Goal: Use online tool/utility: Use online tool/utility

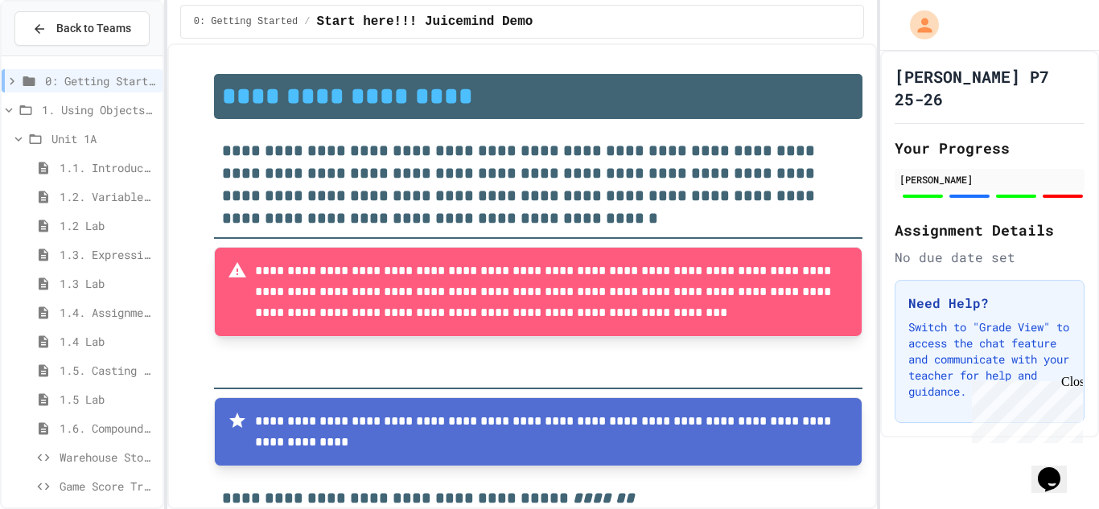
type input "*****"
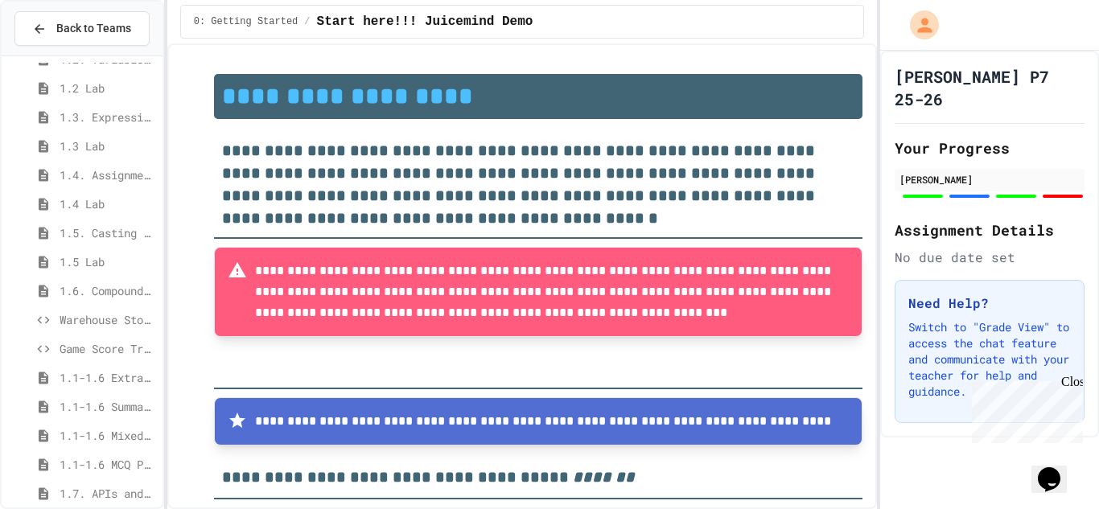
scroll to position [183, 0]
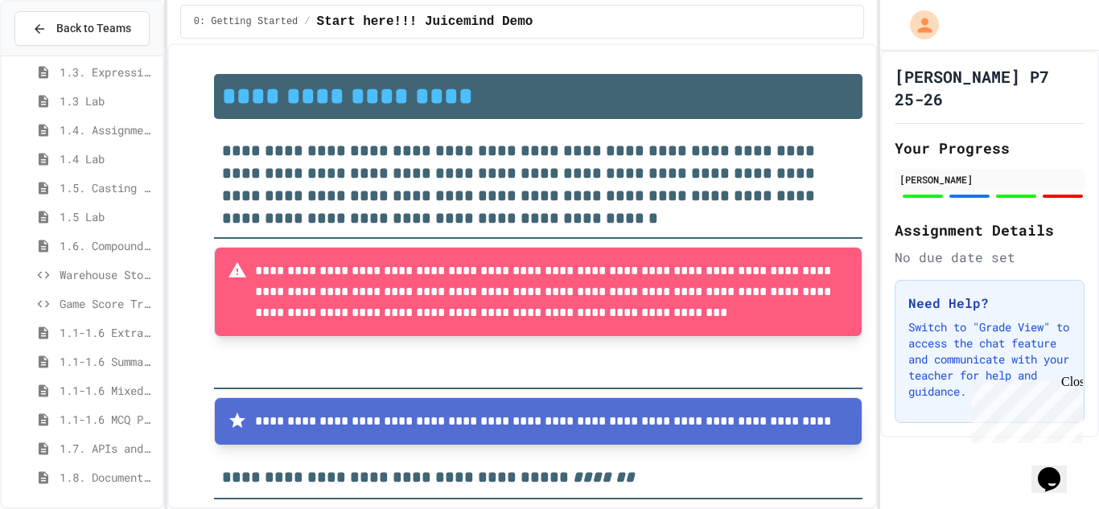
click at [122, 481] on span "1.8. Documentation with Comments and Preconditions" at bounding box center [108, 477] width 97 height 17
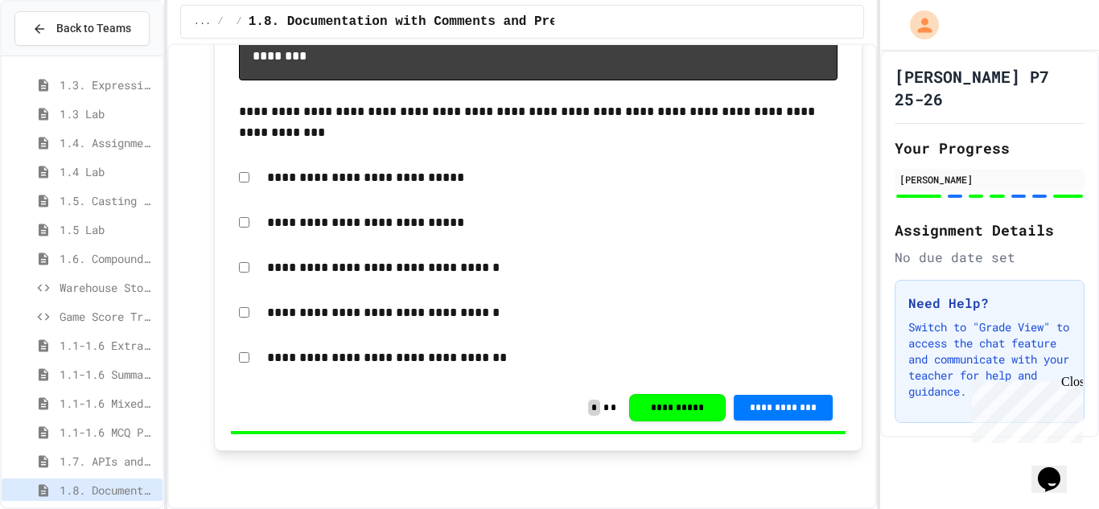
scroll to position [183, 0]
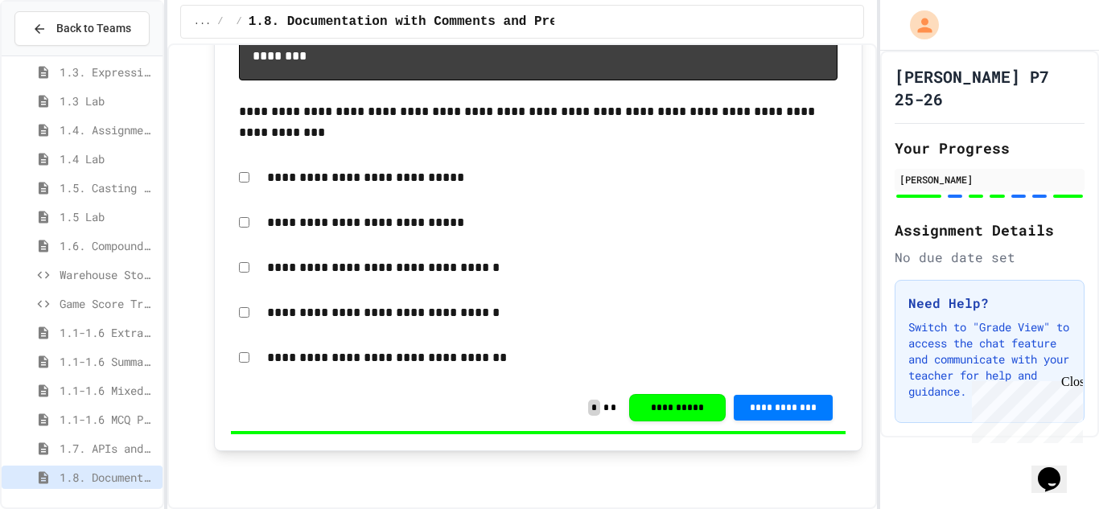
click at [110, 278] on span "Warehouse Stock Calculator" at bounding box center [108, 274] width 97 height 17
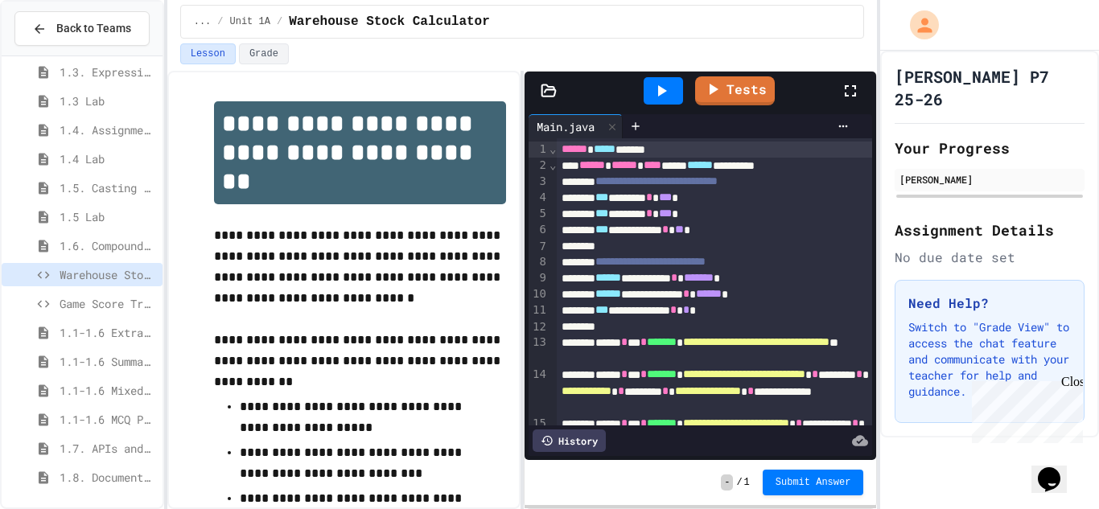
click at [110, 478] on span "1.8. Documentation with Comments and Preconditions" at bounding box center [108, 477] width 97 height 17
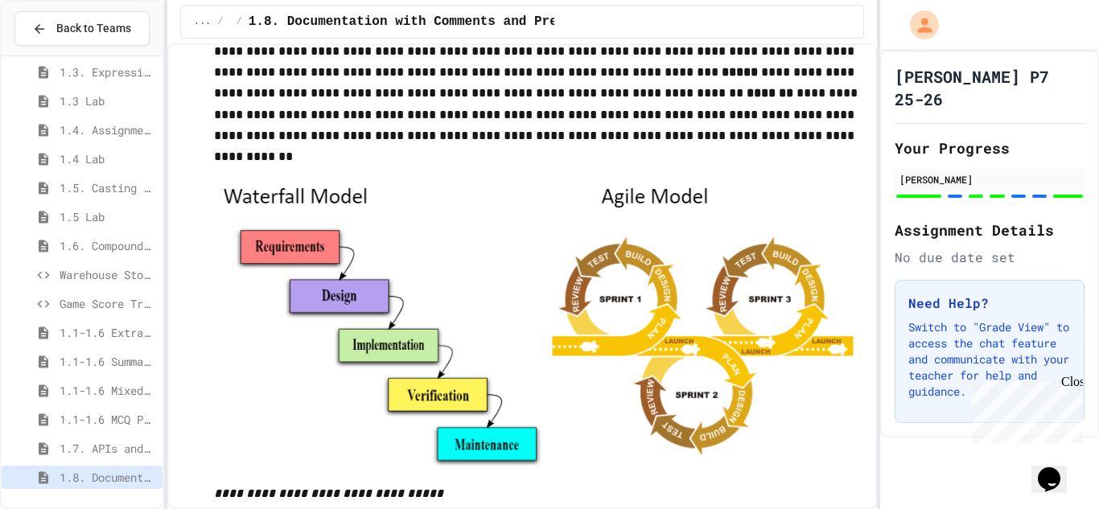
scroll to position [8208, 0]
